Goal: Complete application form

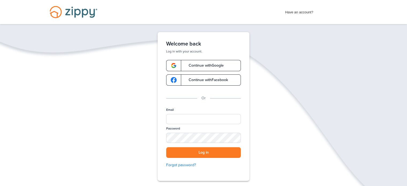
click at [218, 65] on span "Continue with Google" at bounding box center [203, 66] width 40 height 4
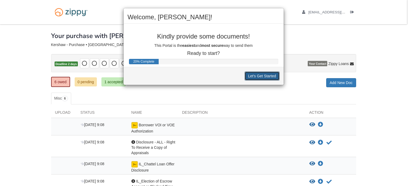
click at [269, 75] on button "Let's Get Started" at bounding box center [262, 75] width 35 height 9
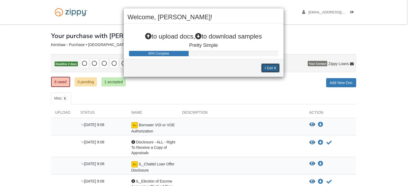
click at [269, 68] on button "I Get It" at bounding box center [270, 67] width 18 height 9
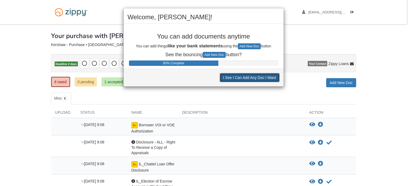
click at [269, 77] on button "I See I Can Add Any Doc I Want" at bounding box center [250, 77] width 60 height 9
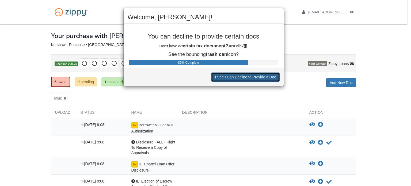
click at [269, 77] on button "I See I Can Decline to Provide a Doc" at bounding box center [245, 77] width 68 height 9
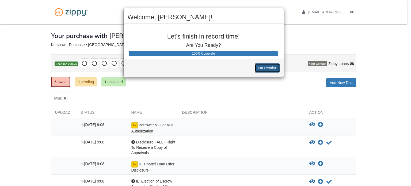
click at [267, 65] on button "I'm Ready!" at bounding box center [267, 67] width 25 height 9
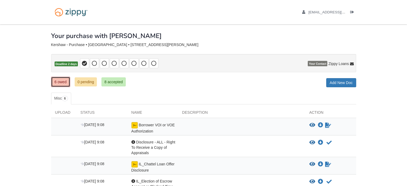
click at [55, 79] on link "6 owed" at bounding box center [60, 82] width 19 height 10
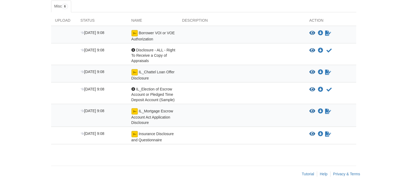
scroll to position [92, 0]
